Goal: Book appointment/travel/reservation

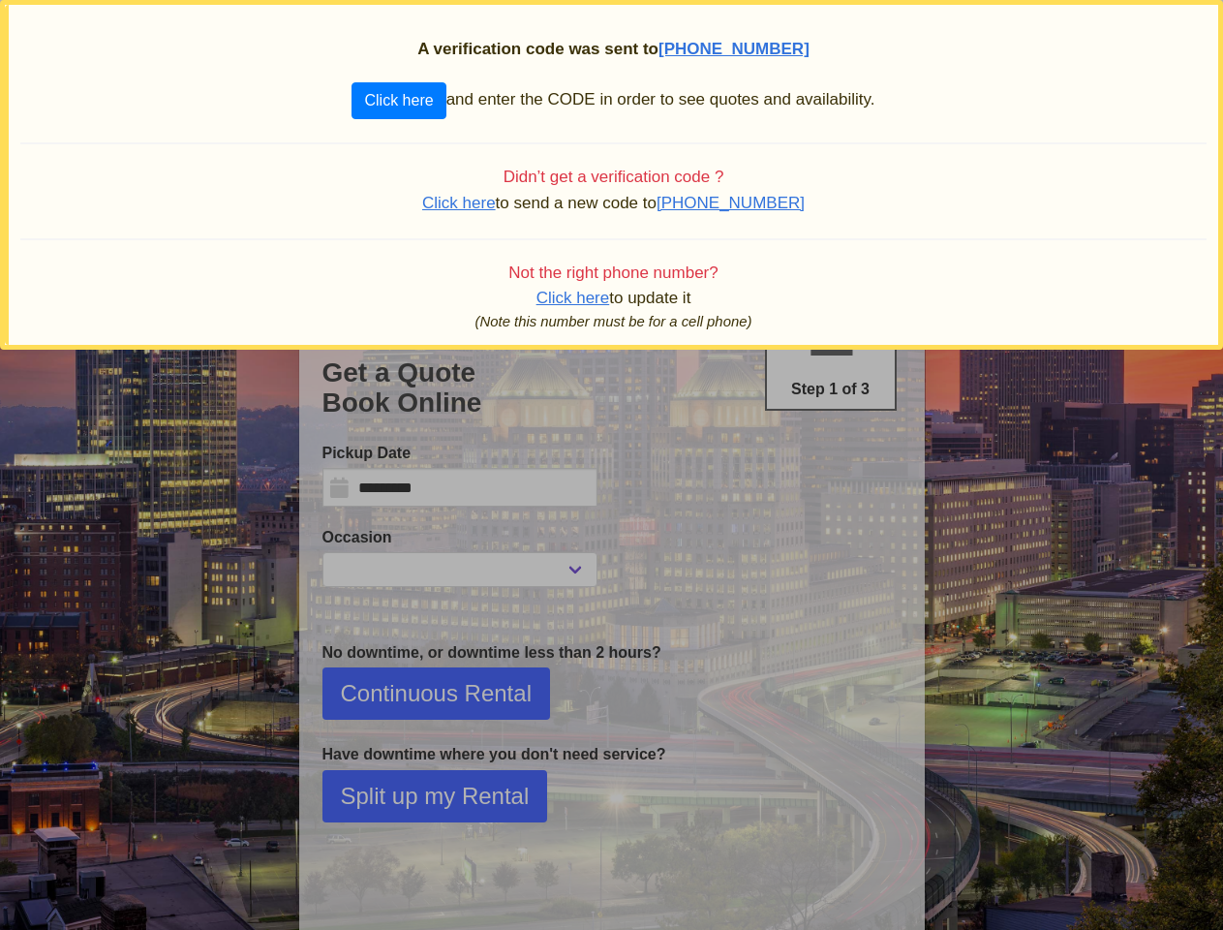
select select
click at [734, 49] on span "[PHONE_NUMBER]" at bounding box center [733, 49] width 151 height 18
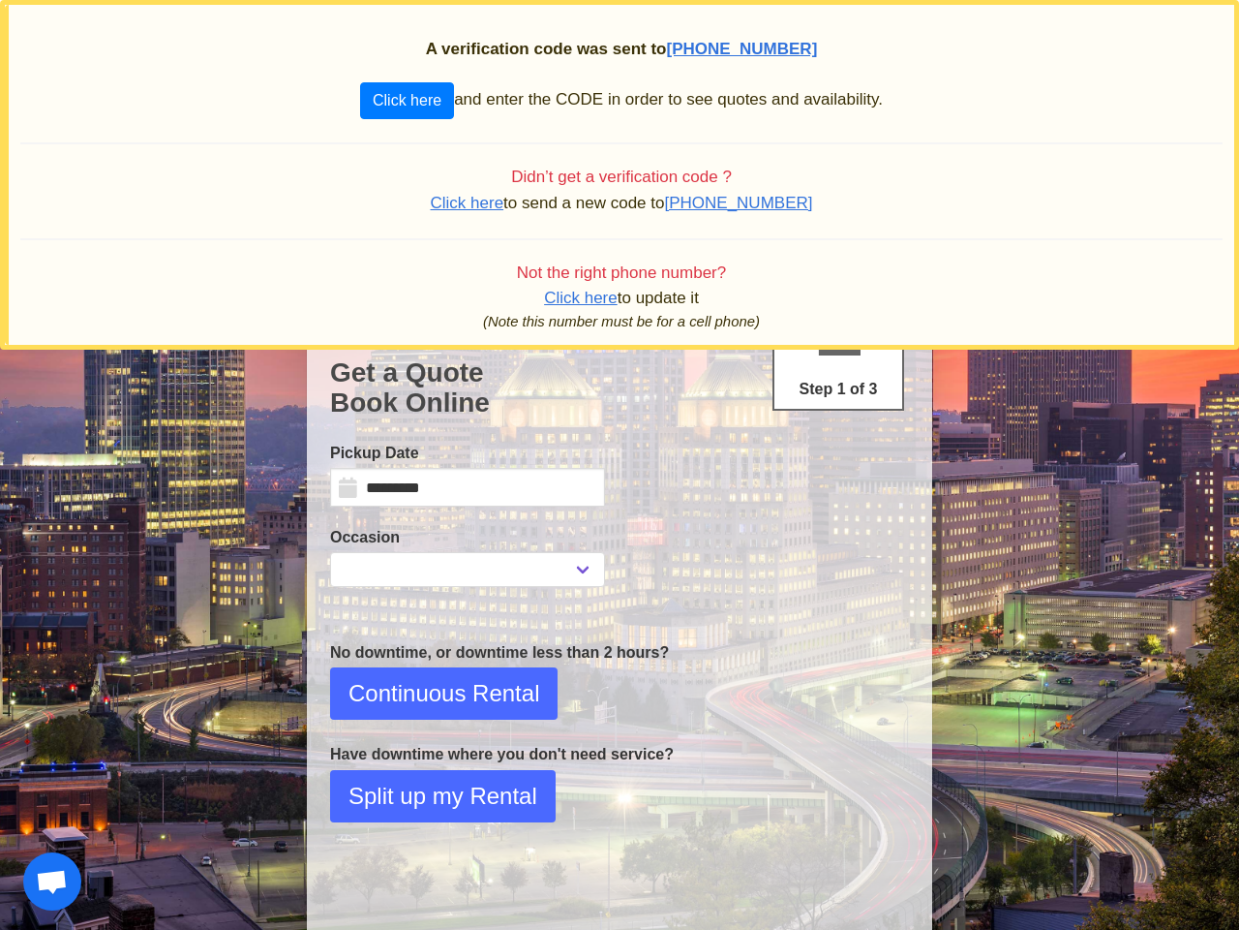
click at [398, 101] on div "Please enter the code that was sent to your cell phone Code Verify Close" at bounding box center [619, 465] width 1239 height 930
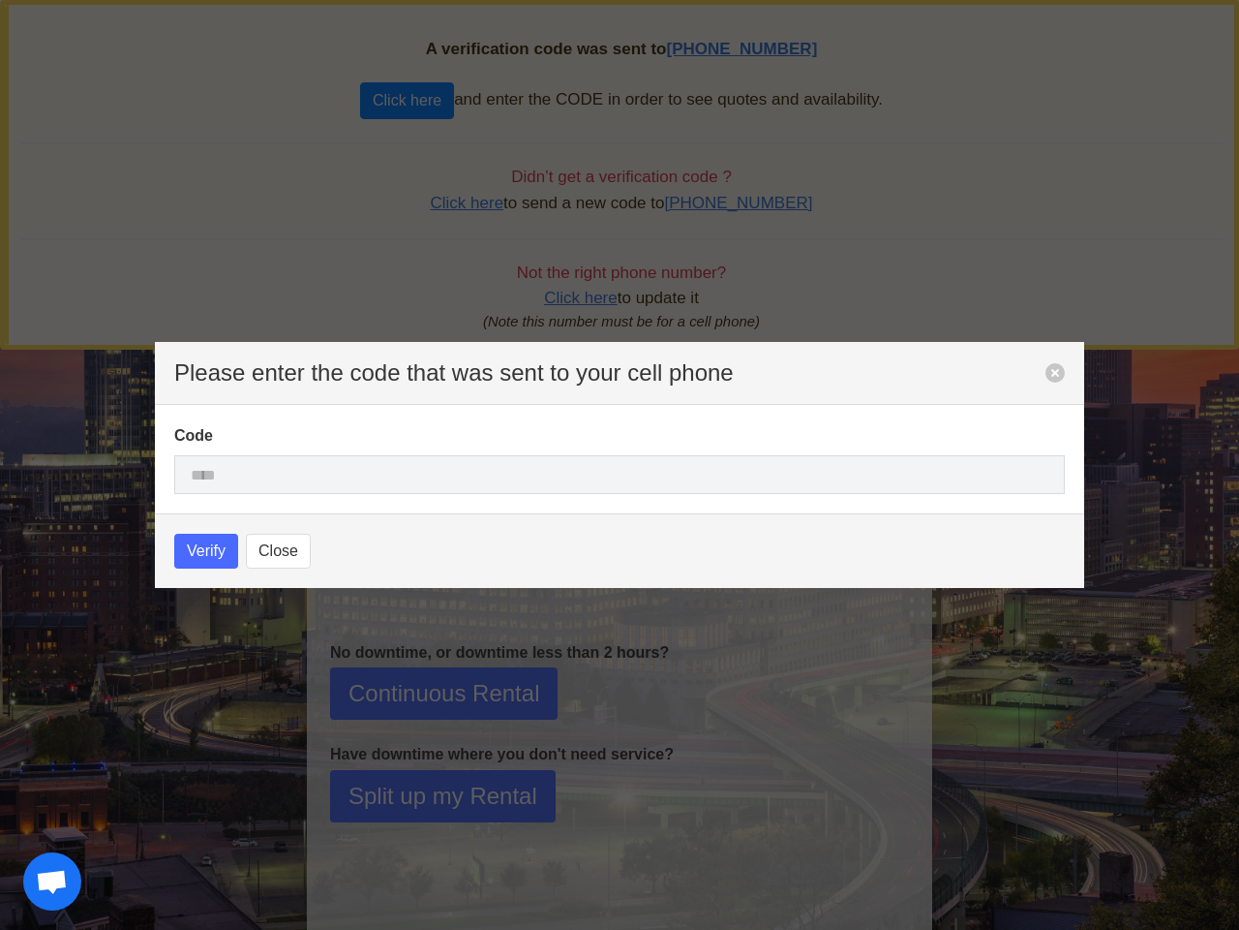
click at [473, 202] on div "Please enter the code that was sent to your cell phone Code Verify Close" at bounding box center [619, 465] width 1239 height 930
click at [733, 202] on div "Please enter the code that was sent to your cell phone Code Verify Close" at bounding box center [619, 465] width 1239 height 930
click at [613, 273] on div "Please enter the code that was sent to your cell phone Code Verify Close" at bounding box center [619, 465] width 1239 height 930
click at [568, 297] on div "Please enter the code that was sent to your cell phone Code Verify Close" at bounding box center [619, 465] width 1239 height 930
click at [52, 881] on span "Open chat" at bounding box center [52, 883] width 32 height 27
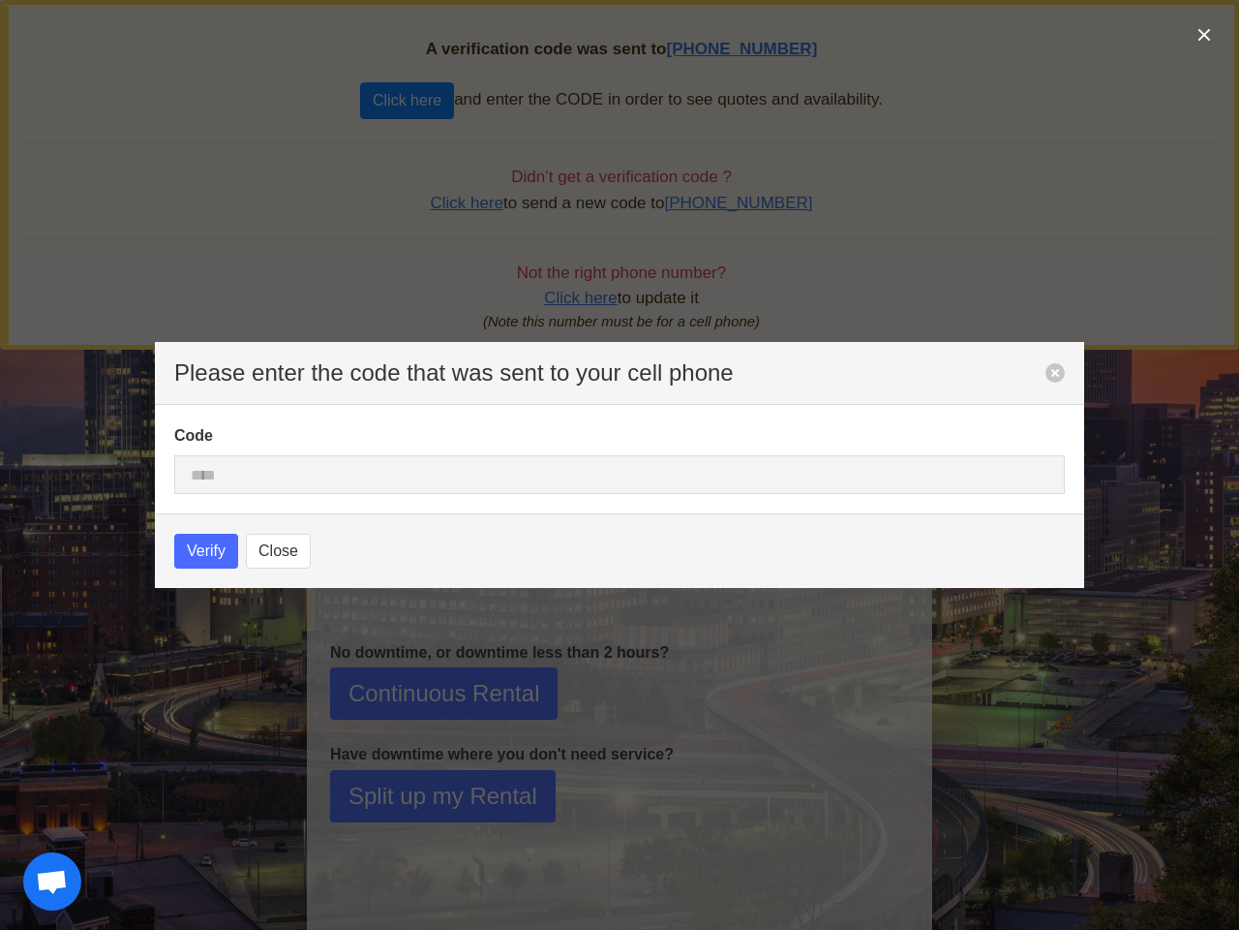
click at [477, 882] on div "Please enter the code that was sent to your cell phone Code Verify Close" at bounding box center [619, 465] width 1239 height 930
